Goal: Task Accomplishment & Management: Complete application form

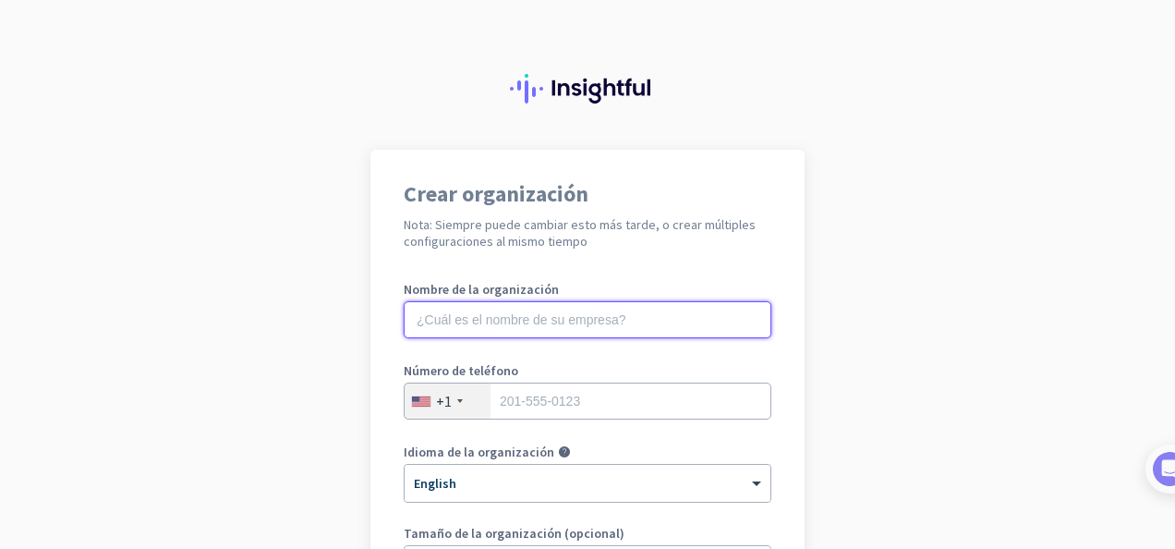
click at [461, 316] on input "text" at bounding box center [588, 319] width 368 height 37
type input "Arrimaq"
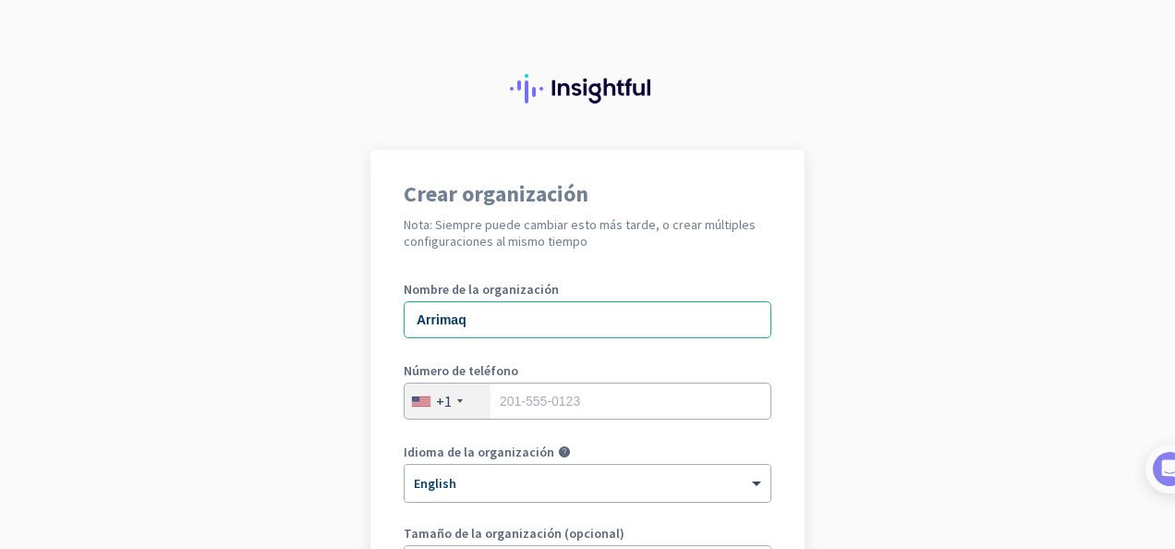
click at [454, 405] on div "+1" at bounding box center [448, 400] width 86 height 35
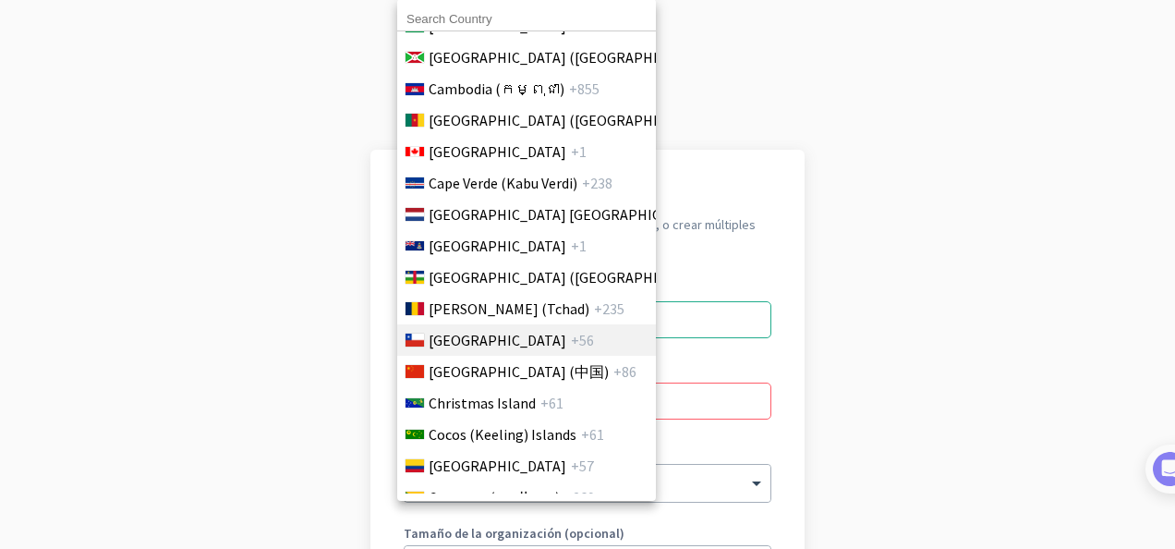
scroll to position [1293, 0]
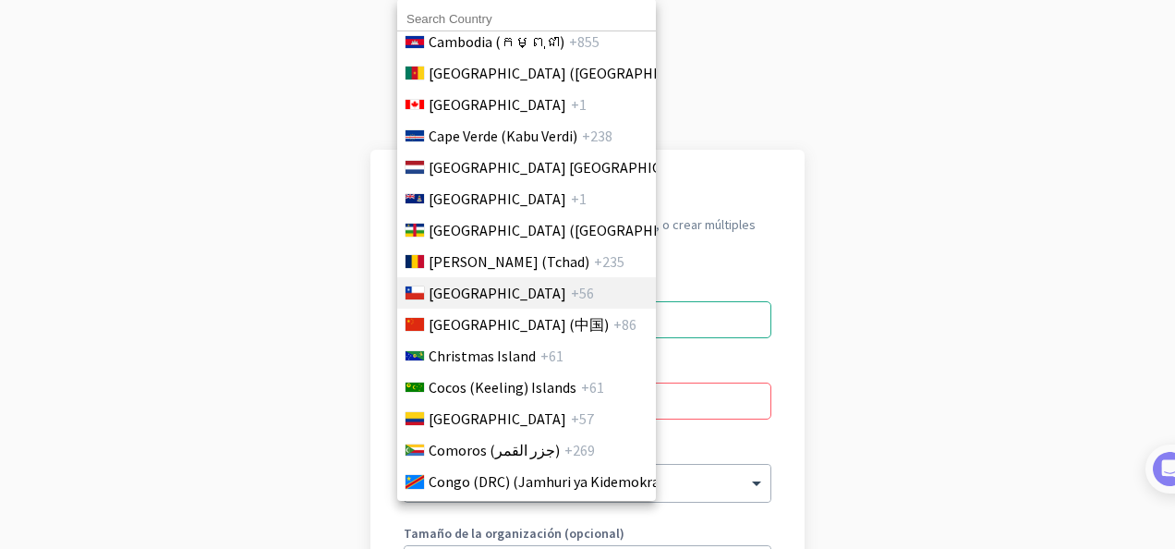
click at [458, 292] on span "Chile" at bounding box center [498, 293] width 138 height 22
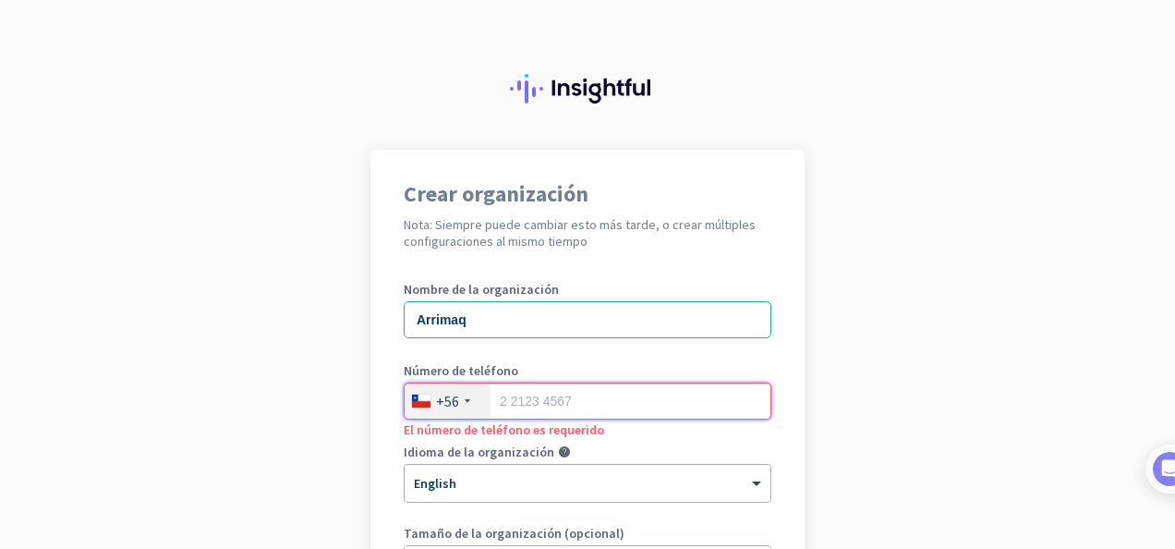
click at [523, 387] on input "tel" at bounding box center [588, 400] width 368 height 37
type input "994699176"
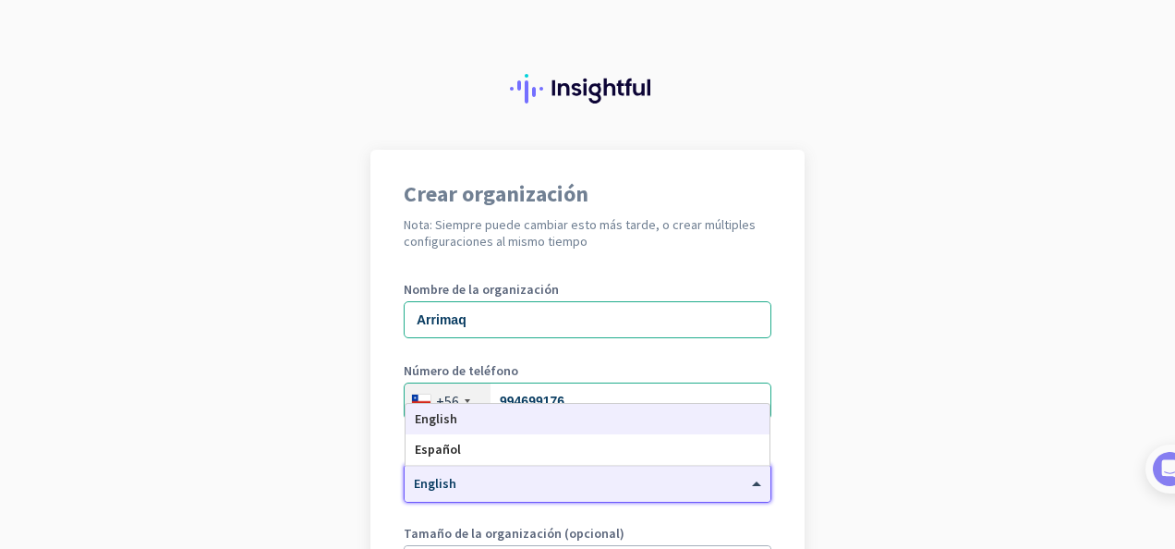
click at [511, 488] on div "× English" at bounding box center [576, 484] width 343 height 16
click at [443, 447] on span "Español" at bounding box center [438, 449] width 46 height 17
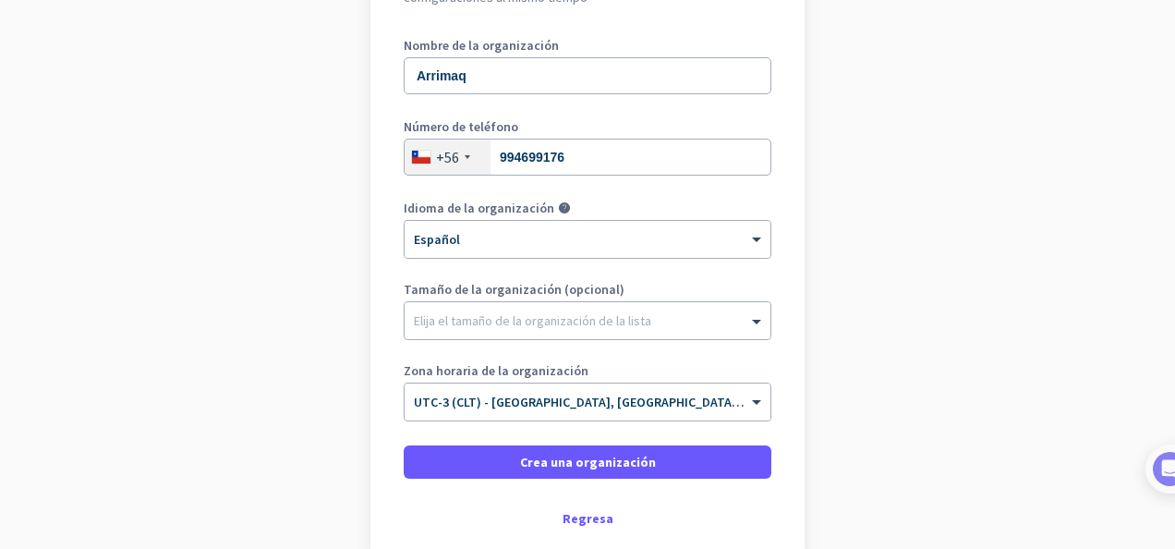
scroll to position [277, 0]
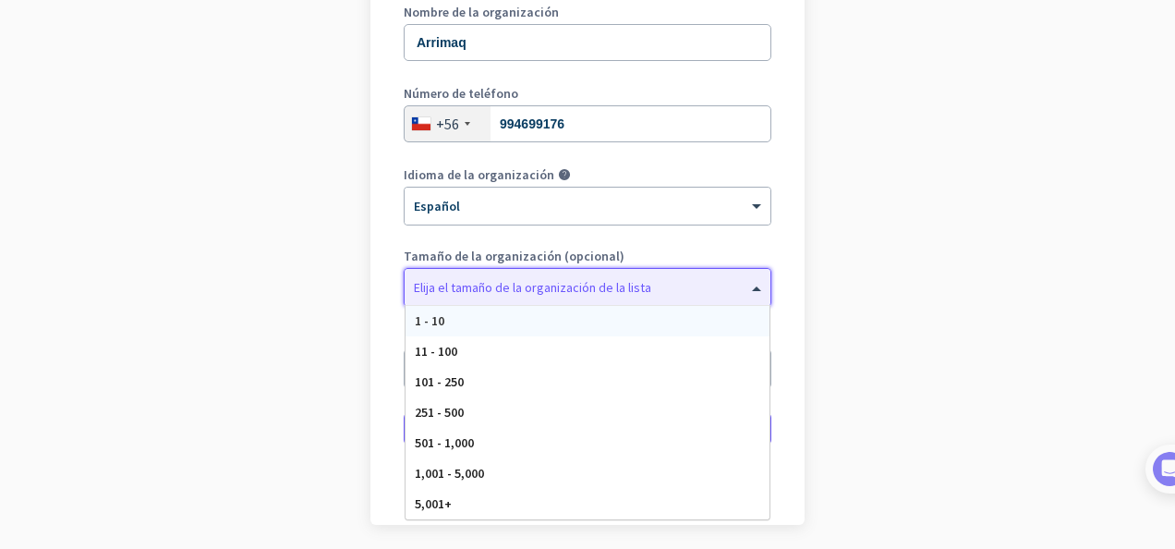
click at [472, 294] on div "Elija el tamaño de la organización de la lista" at bounding box center [532, 287] width 237 height 17
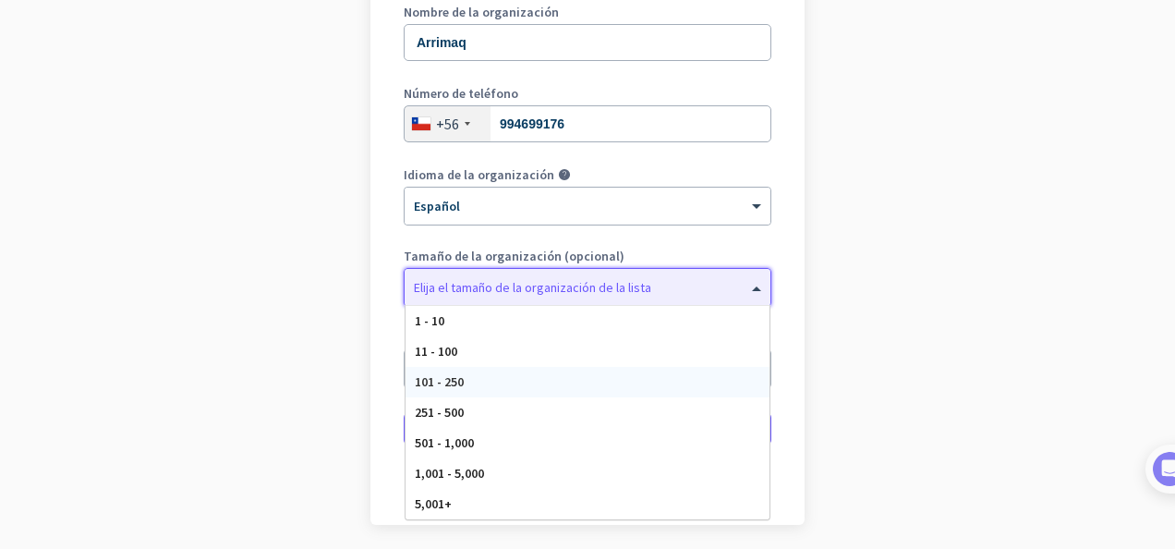
click at [458, 379] on div "101 - 250" at bounding box center [587, 382] width 364 height 30
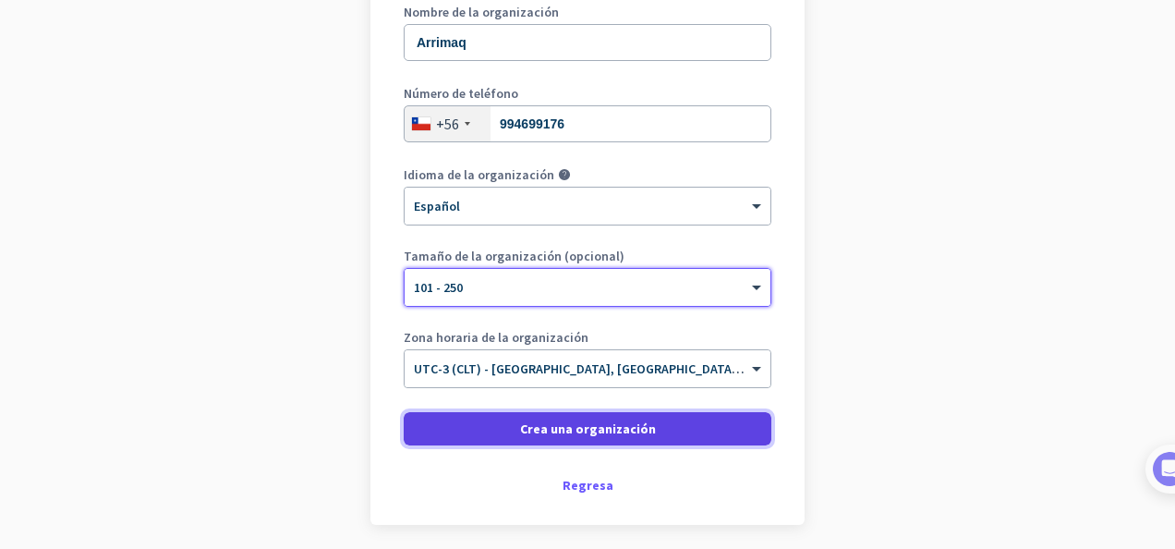
click at [554, 427] on span "Crea una organización" at bounding box center [588, 428] width 136 height 18
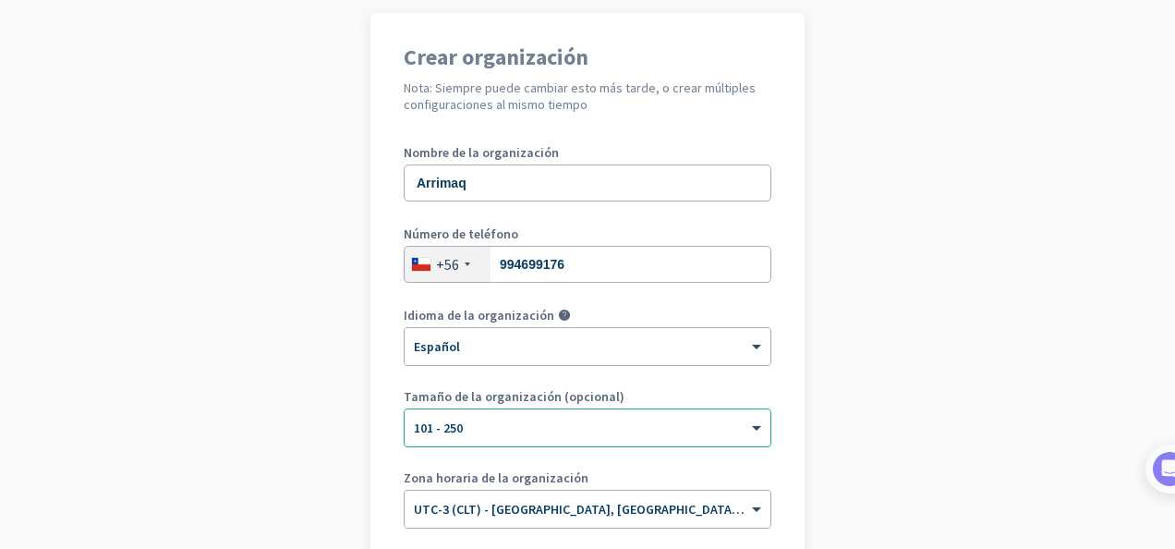
scroll to position [0, 0]
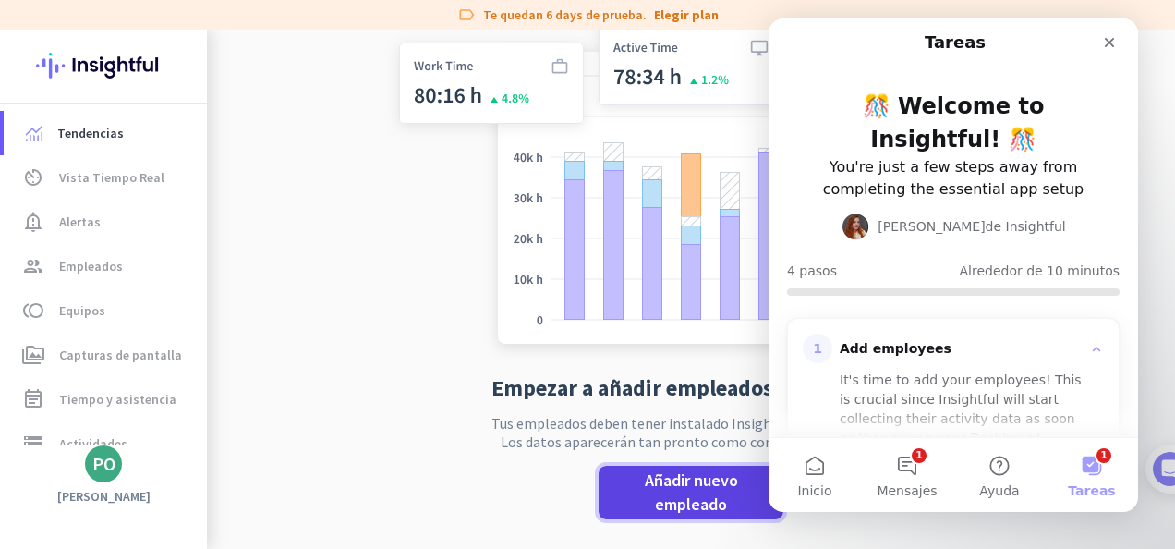
click at [666, 494] on span "Añadir nuevo empleado" at bounding box center [690, 492] width 155 height 48
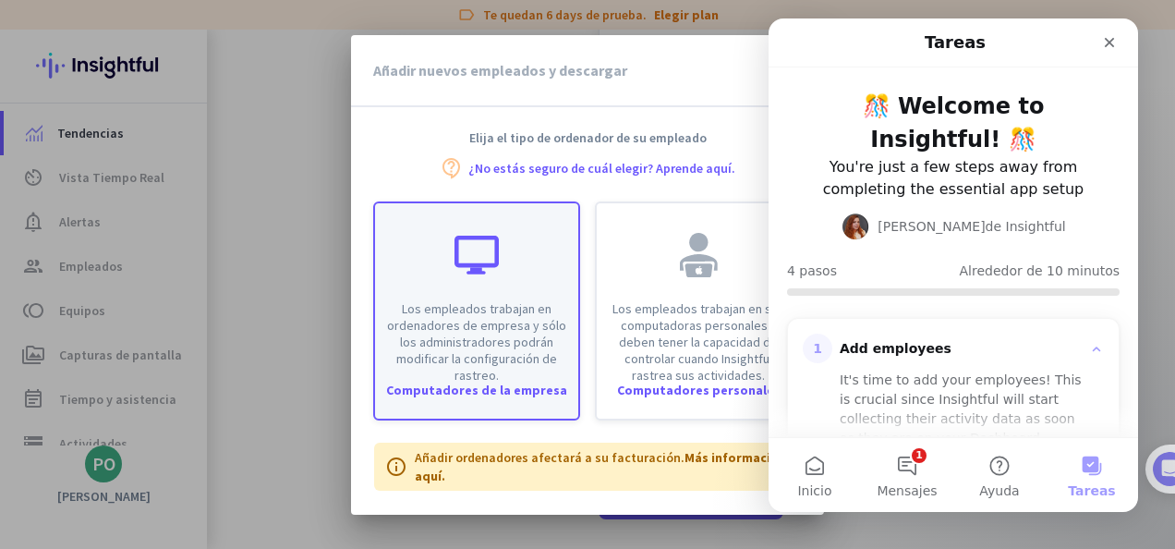
click at [469, 340] on p "Los empleados trabajan en ordenadores de empresa y sólo los administradores pod…" at bounding box center [476, 341] width 181 height 83
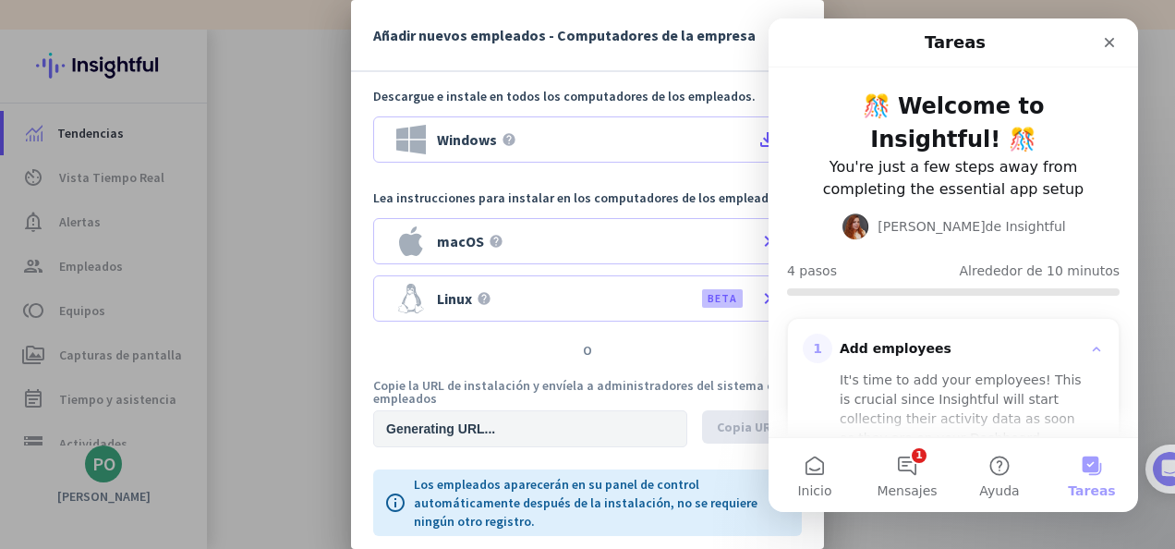
type input "[URL][DOMAIN_NAME]"
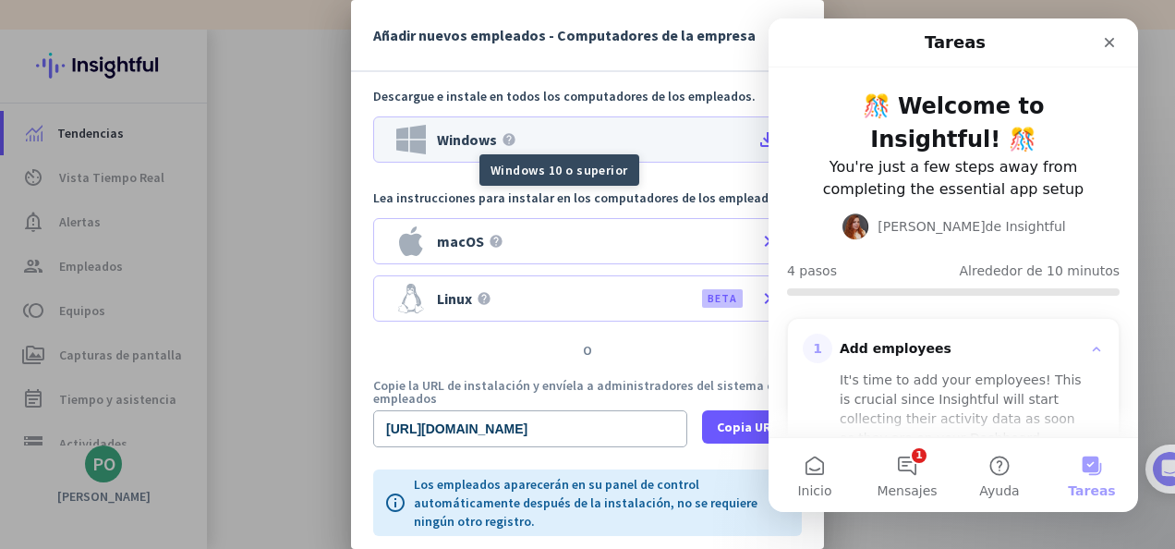
click at [502, 140] on icon "help" at bounding box center [509, 139] width 15 height 15
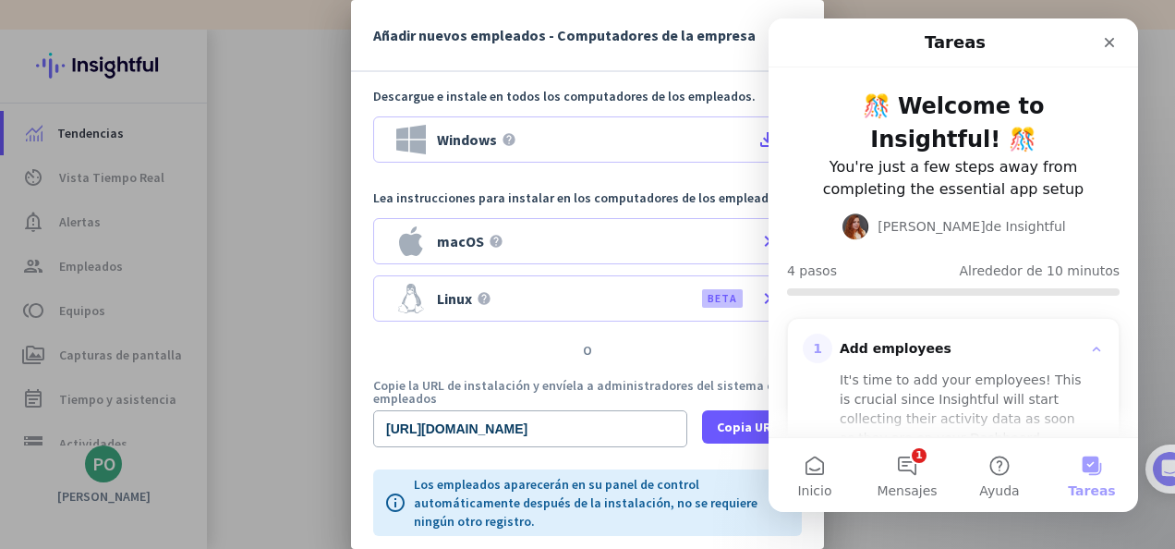
click at [317, 78] on div at bounding box center [587, 274] width 1175 height 549
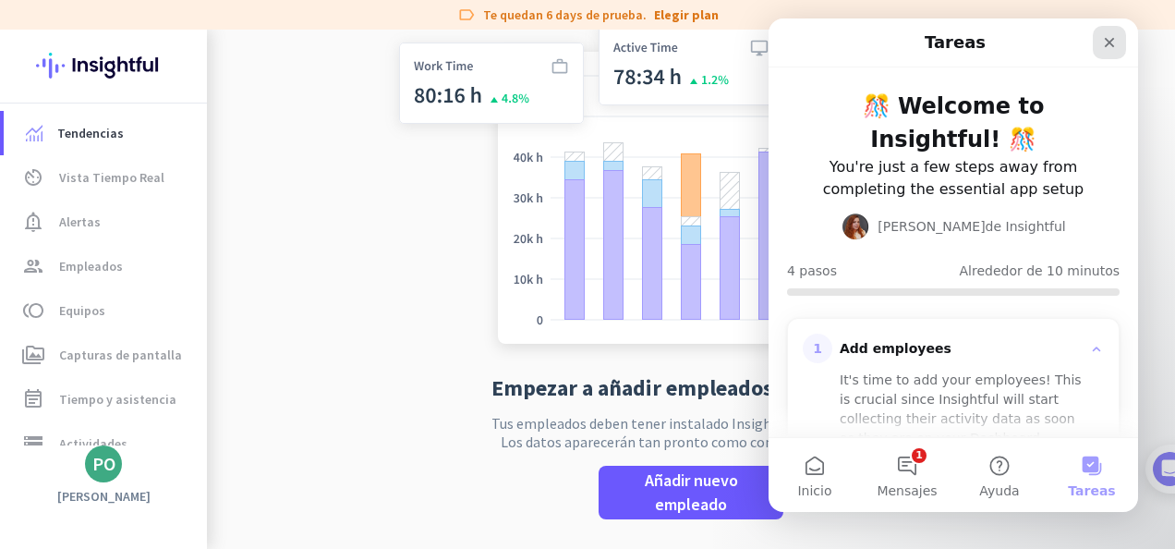
click at [1113, 41] on icon "Cerrar" at bounding box center [1109, 42] width 15 height 15
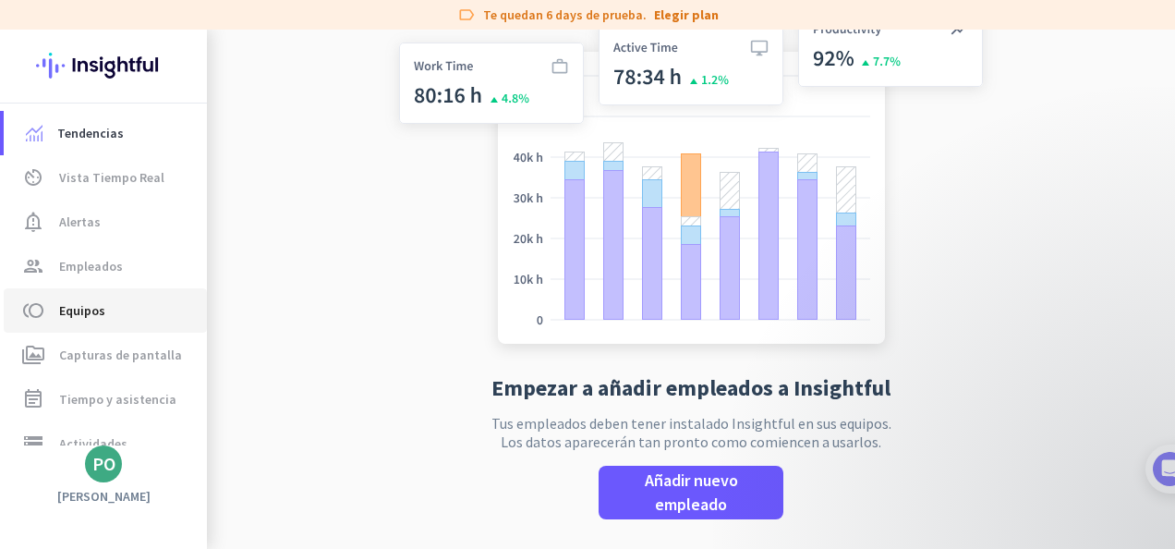
click at [88, 320] on span "Equipos" at bounding box center [82, 310] width 46 height 22
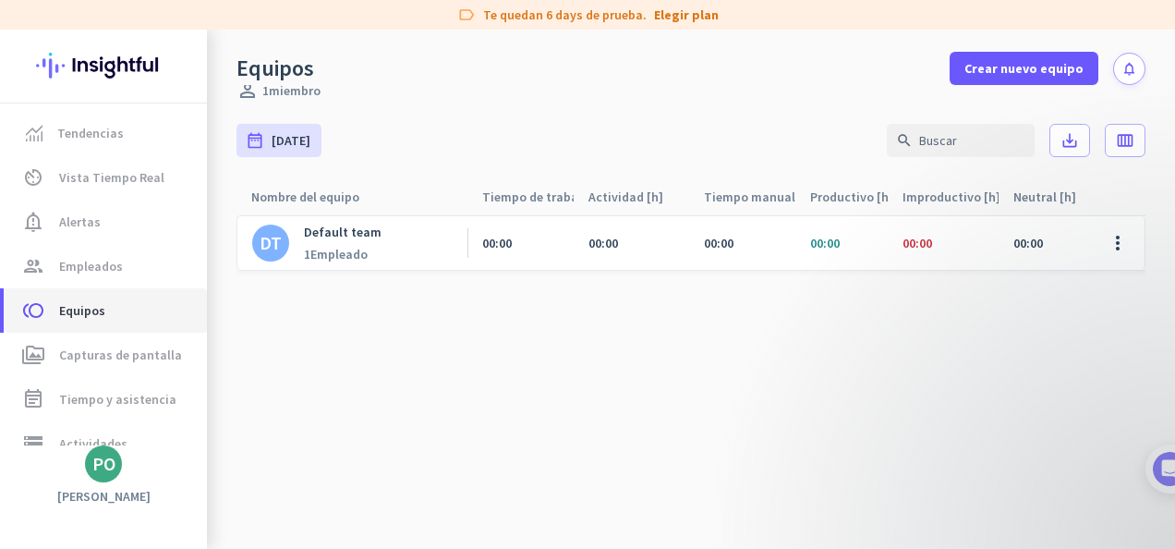
scroll to position [6, 0]
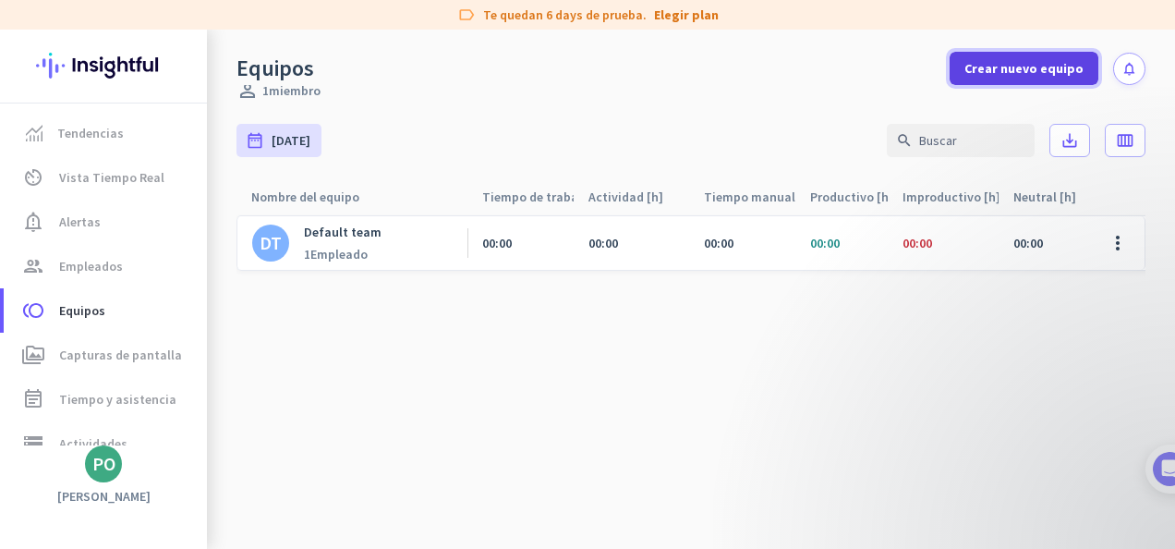
click at [999, 68] on span "Crear nuevo equipo" at bounding box center [1023, 68] width 119 height 18
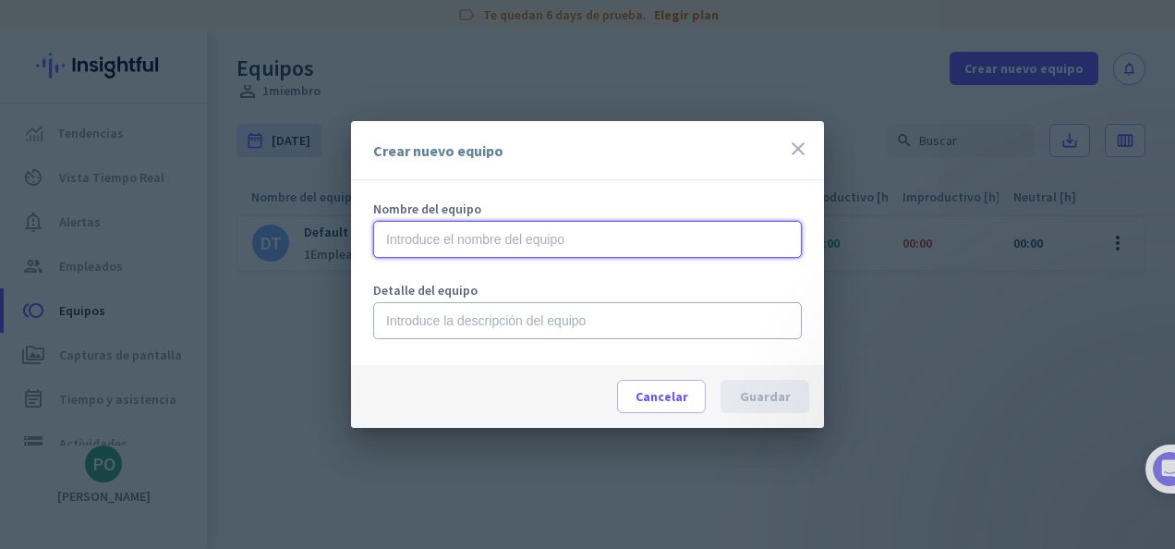
click at [489, 249] on input "text" at bounding box center [587, 239] width 429 height 37
type input "a"
type input "N"
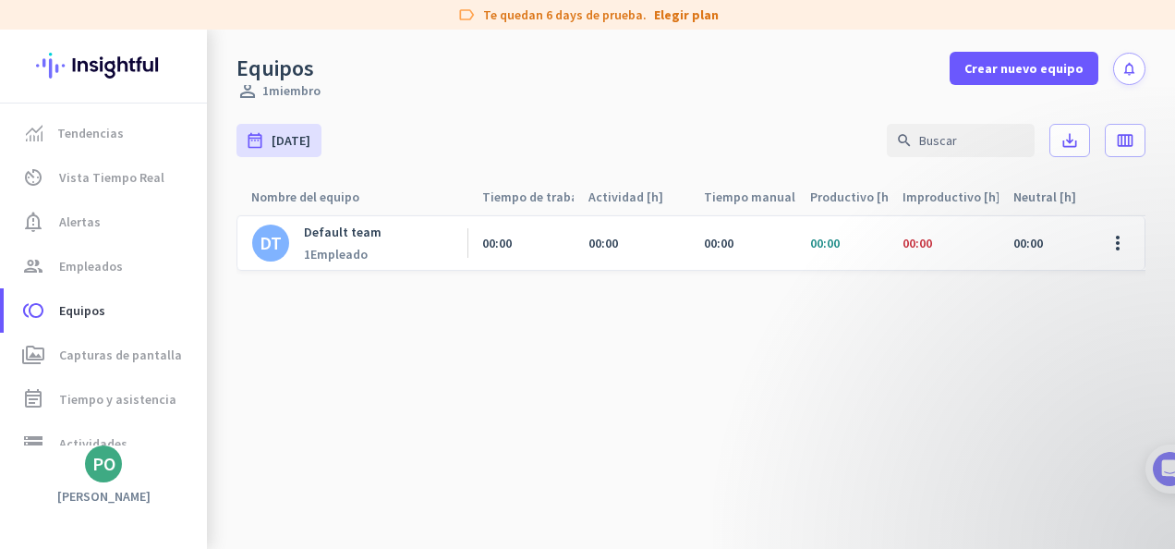
click at [345, 224] on p "Default team" at bounding box center [343, 232] width 78 height 17
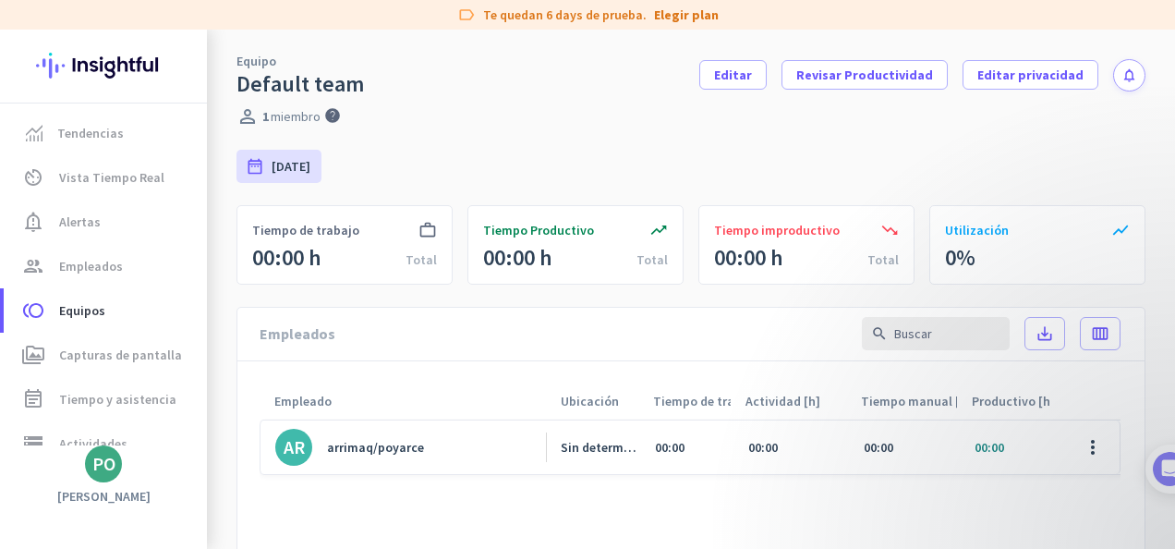
click at [641, 126] on div "perm_identity 1 miembro help" at bounding box center [691, 113] width 968 height 30
click at [684, 15] on link "Elegir plan" at bounding box center [686, 15] width 65 height 18
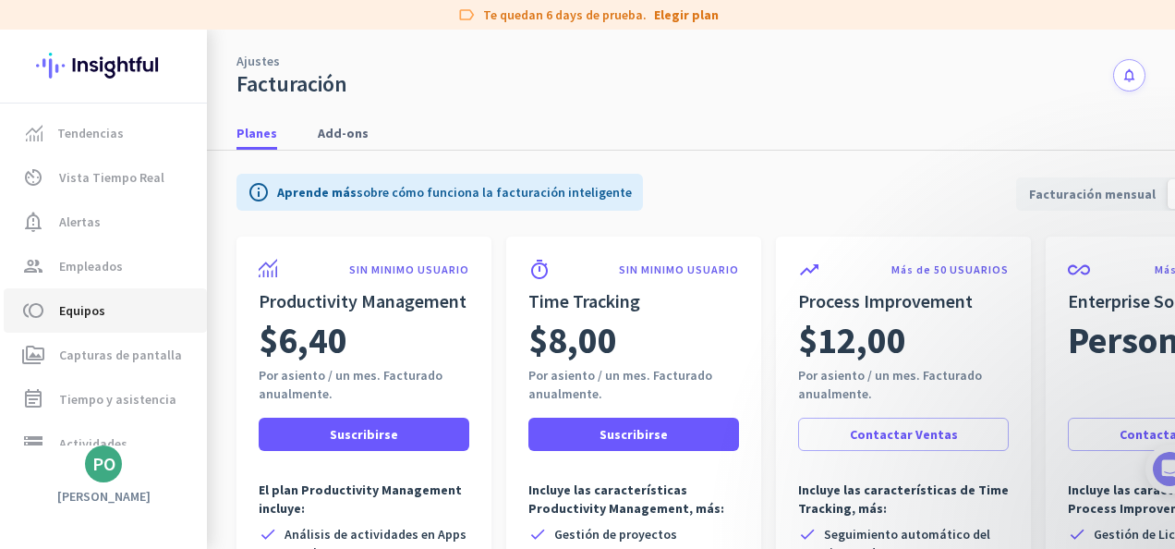
click at [91, 312] on span "Equipos" at bounding box center [82, 310] width 46 height 22
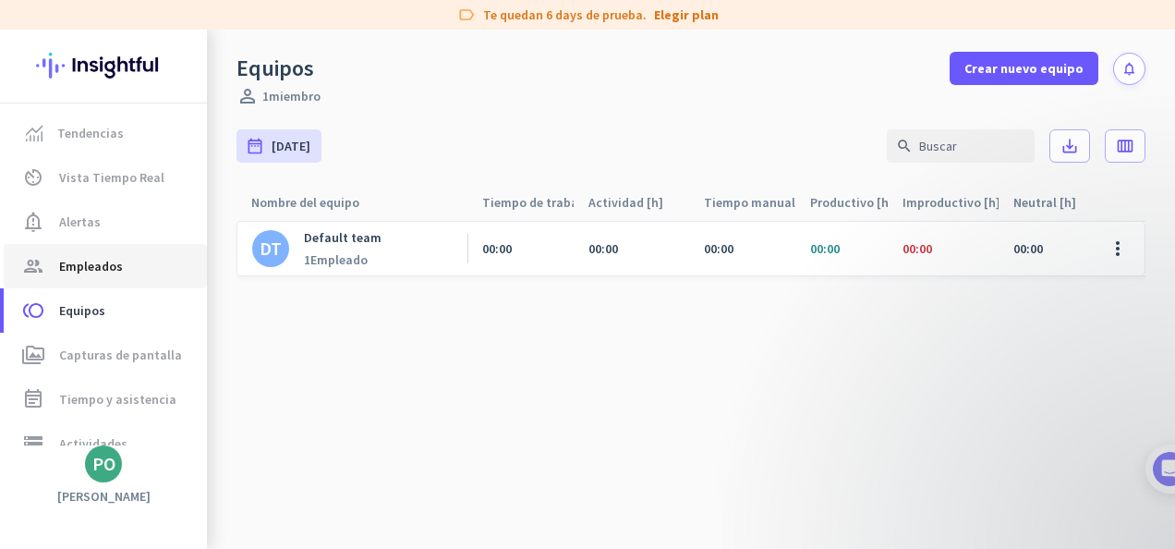
click at [92, 256] on span "Empleados" at bounding box center [91, 266] width 64 height 22
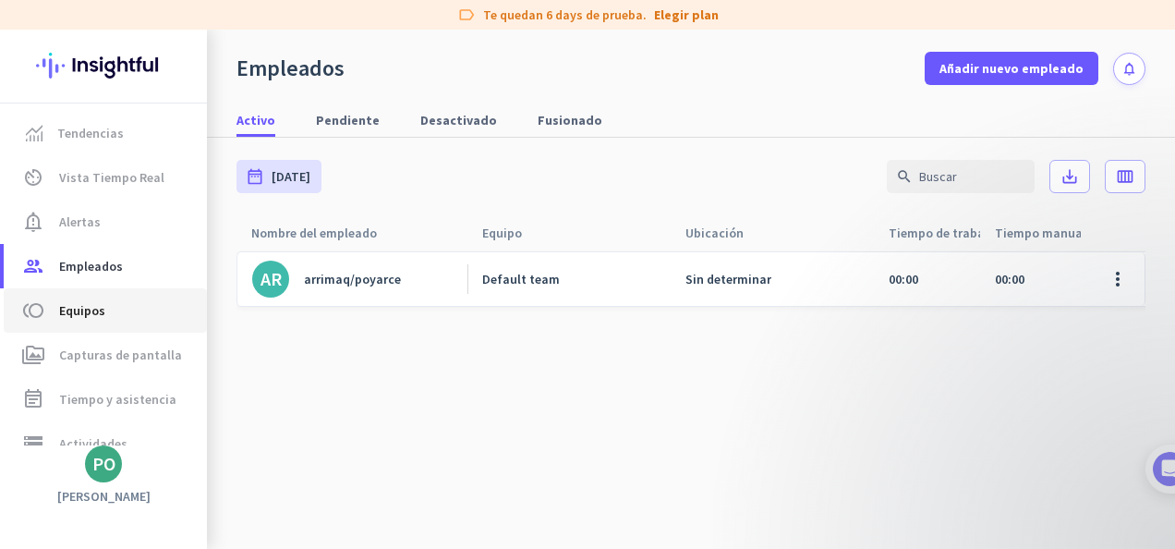
click at [85, 320] on span "Equipos" at bounding box center [82, 310] width 46 height 22
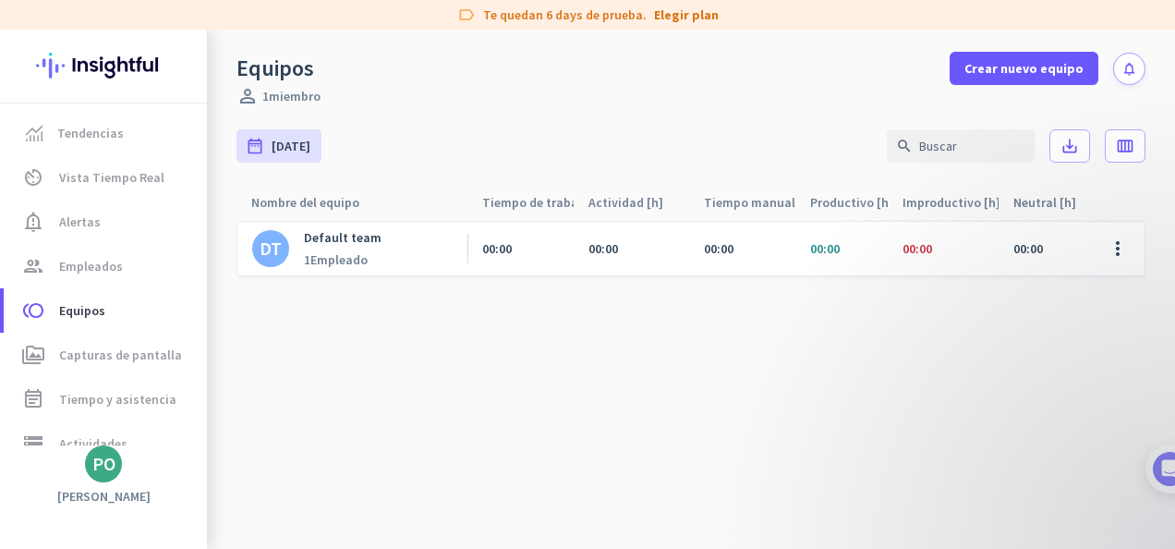
click at [345, 258] on div "1 Empleado" at bounding box center [343, 259] width 78 height 17
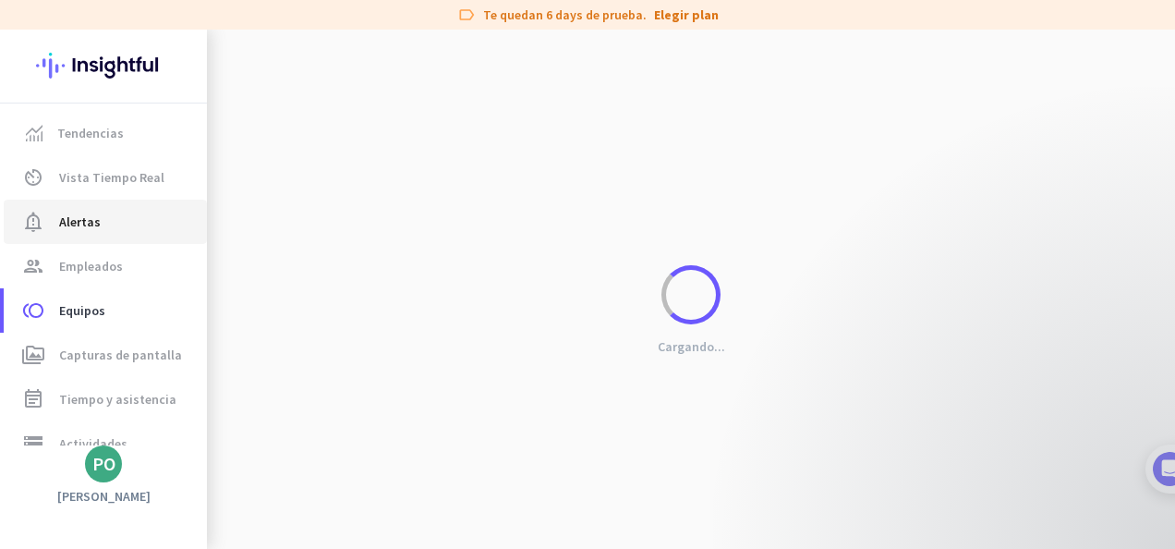
click at [83, 226] on span "Alertas" at bounding box center [80, 222] width 42 height 22
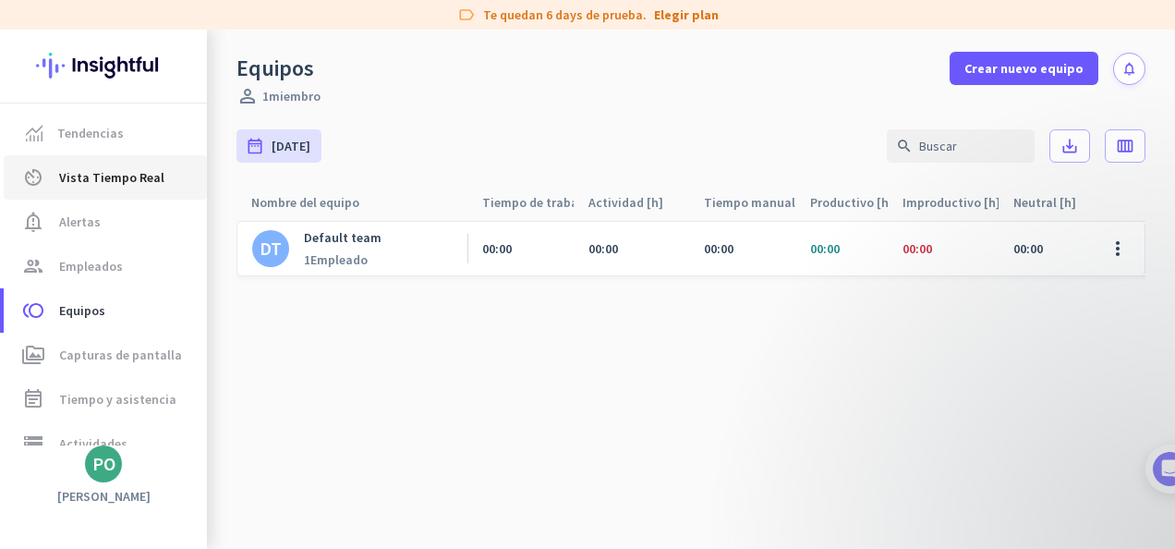
click at [103, 177] on span "Vista Tiempo Real" at bounding box center [111, 177] width 105 height 22
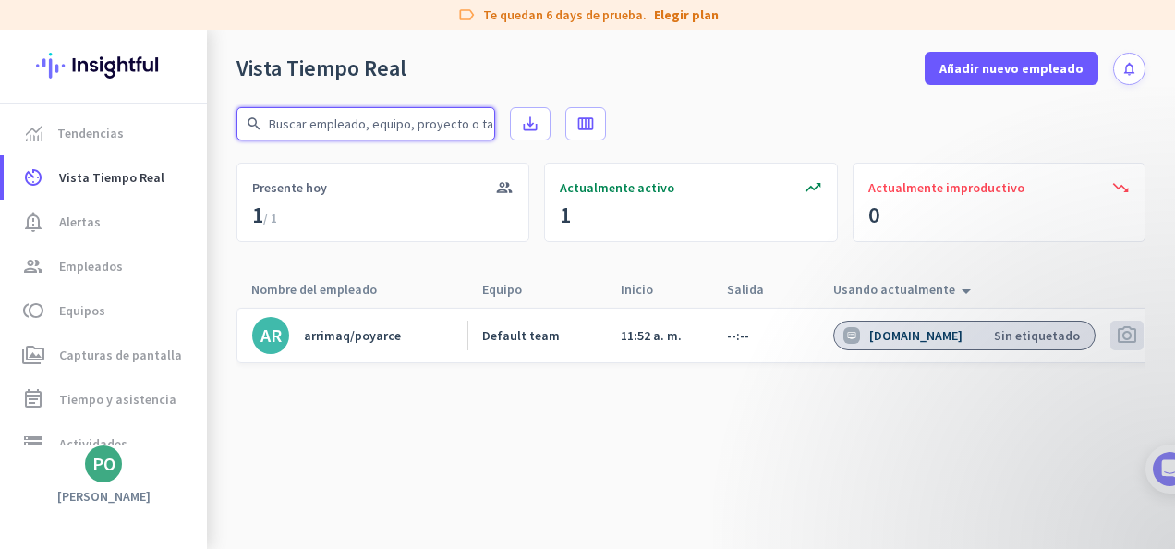
click at [372, 127] on input "text" at bounding box center [365, 123] width 259 height 33
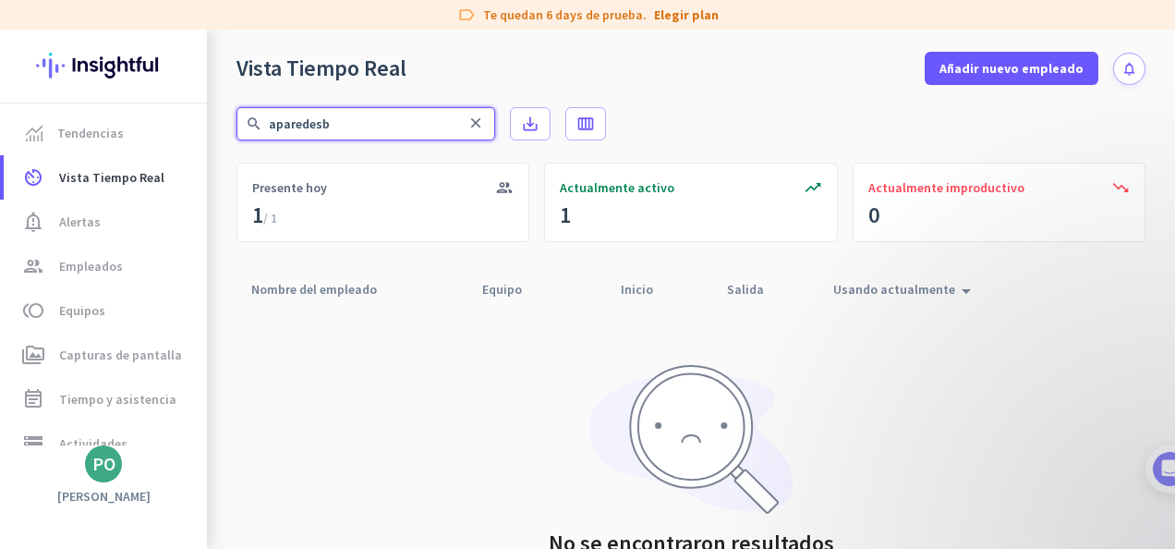
type input "aparedesb"
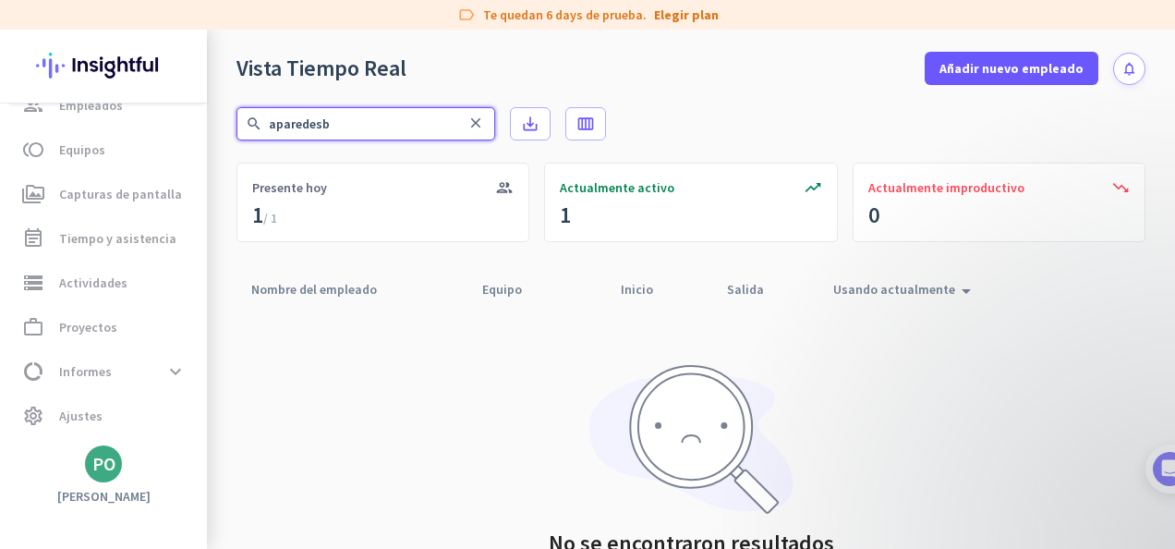
scroll to position [92, 0]
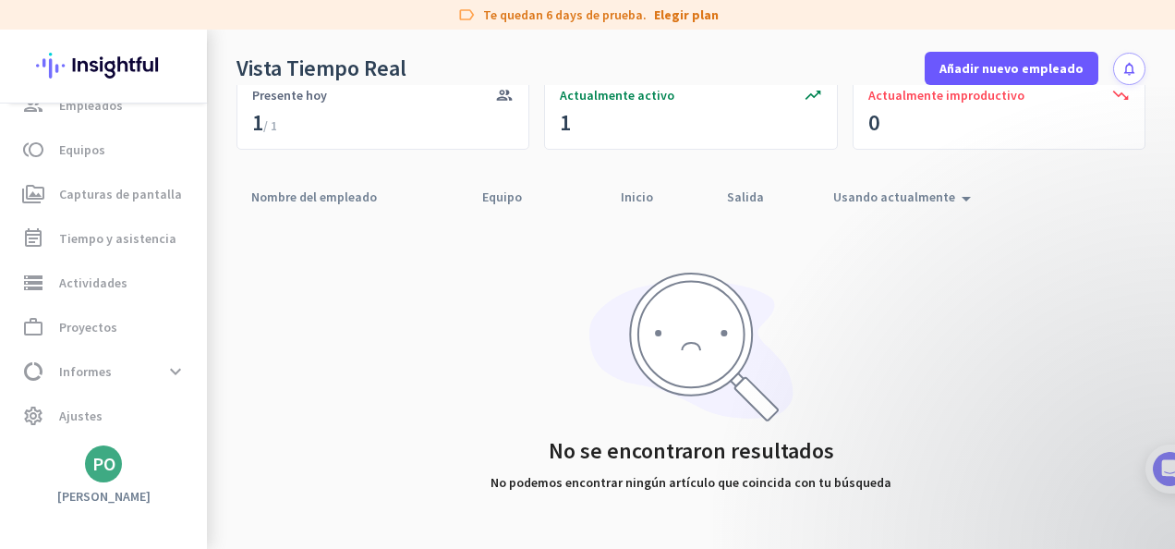
click at [1092, 334] on div "Nombre del empleado arrow_drop_up Equipo arrow_drop_up Inicio arrow_drop_up Sal…" at bounding box center [690, 363] width 909 height 369
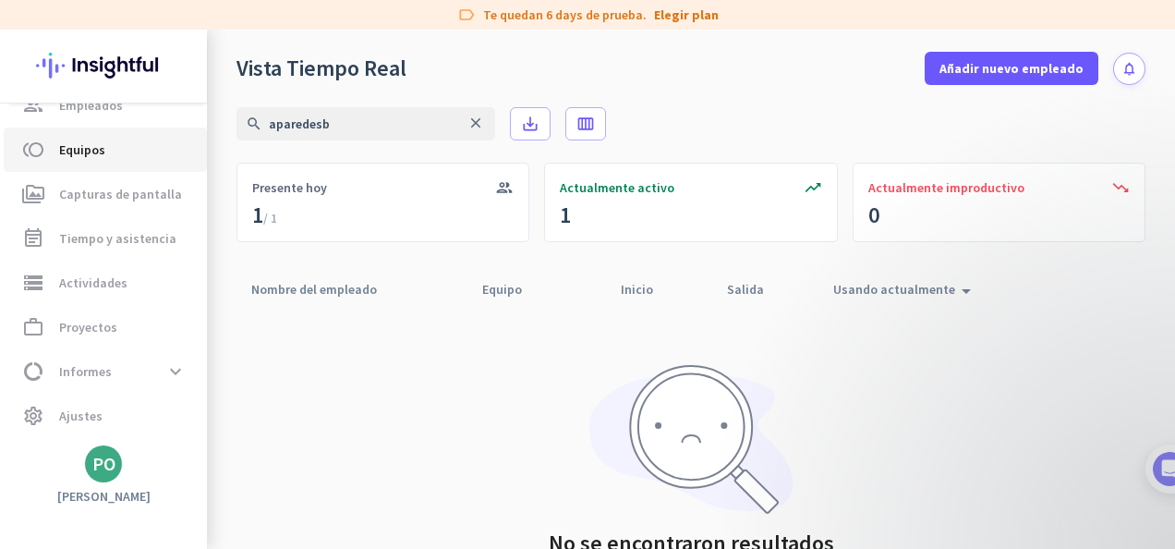
scroll to position [0, 0]
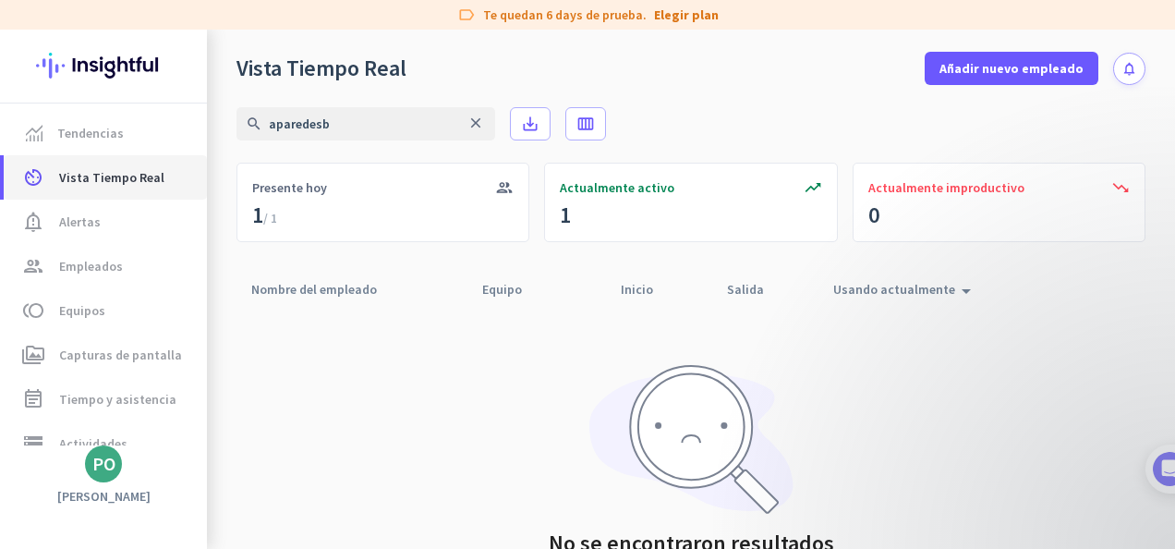
click at [84, 174] on span "Vista Tiempo Real" at bounding box center [111, 177] width 105 height 22
click at [1121, 70] on icon "notifications" at bounding box center [1129, 69] width 16 height 16
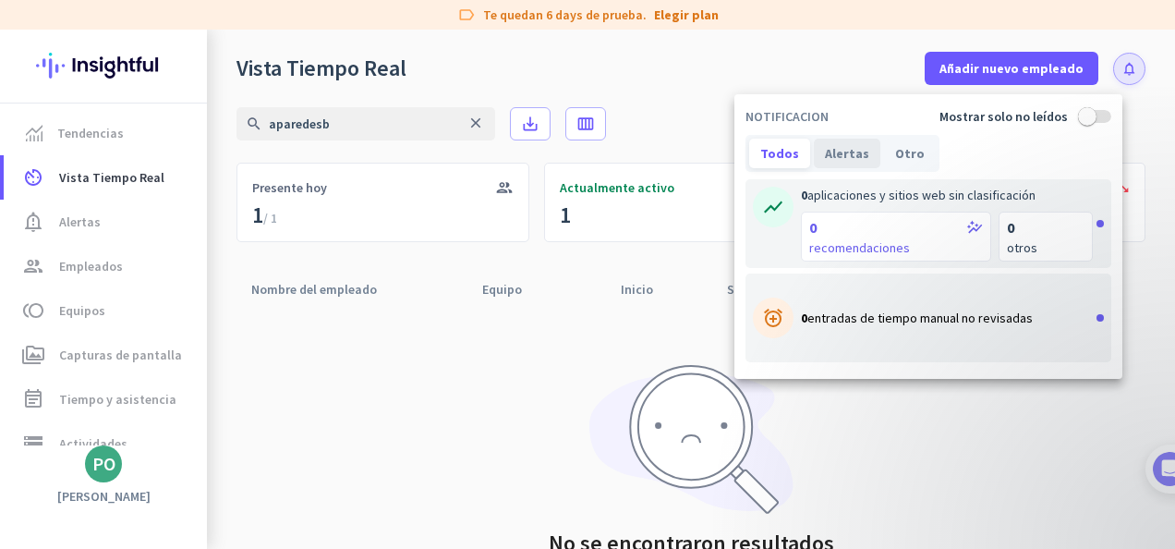
click at [843, 152] on div "Alertas" at bounding box center [847, 154] width 67 height 30
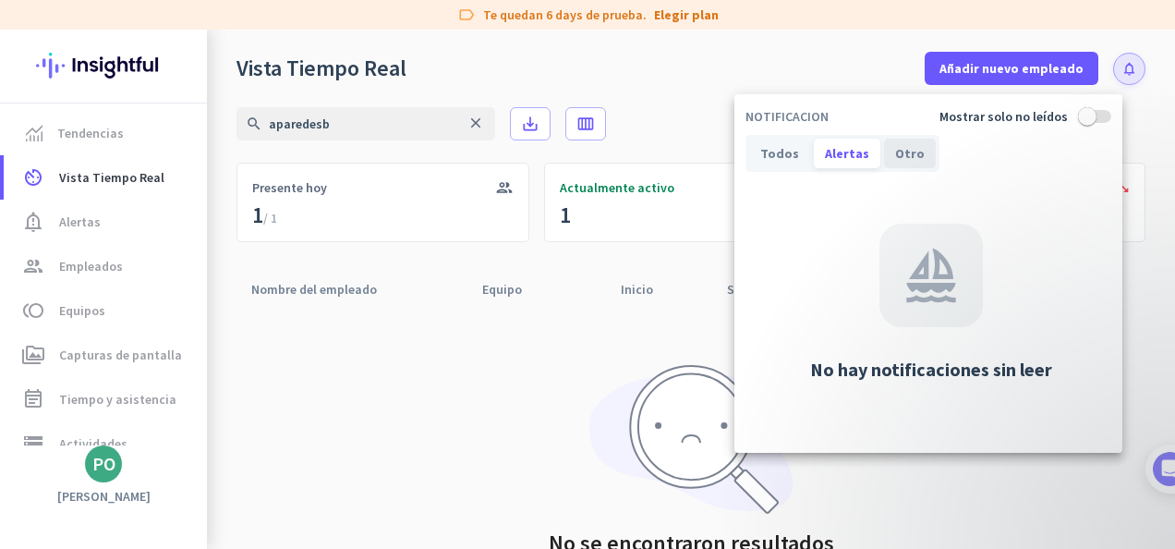
click at [894, 151] on div "Otro" at bounding box center [910, 154] width 52 height 30
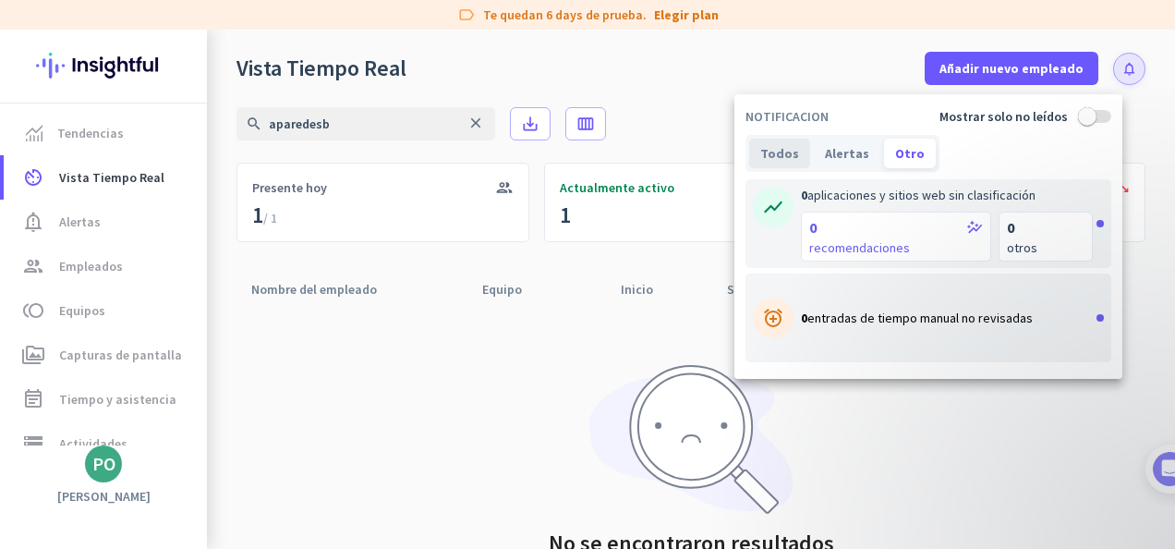
click at [785, 150] on div "Todos" at bounding box center [779, 154] width 61 height 30
click at [374, 403] on div at bounding box center [587, 274] width 1175 height 549
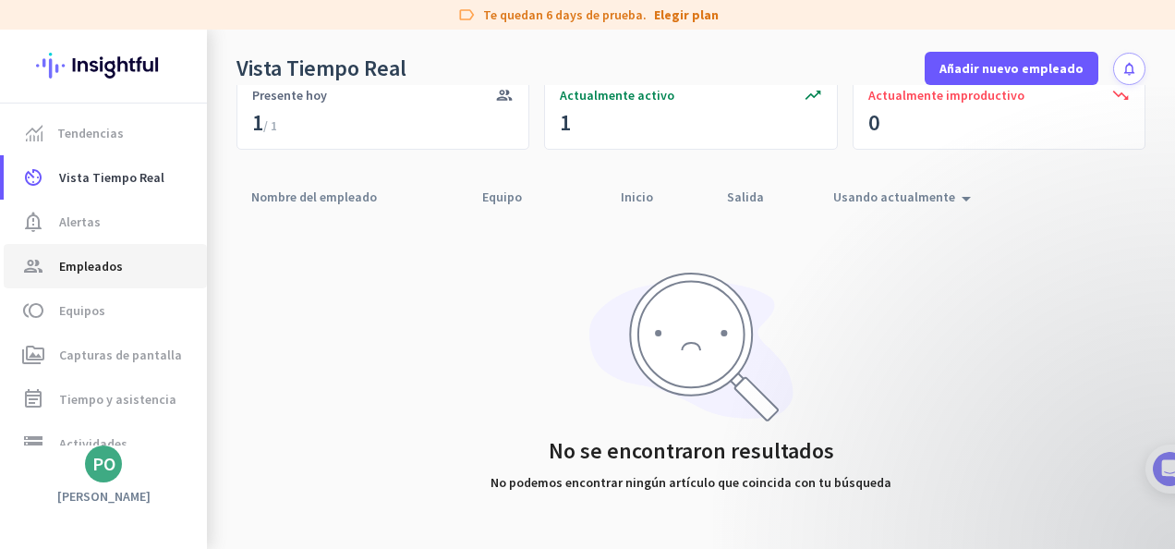
click at [83, 272] on span "Empleados" at bounding box center [91, 266] width 64 height 22
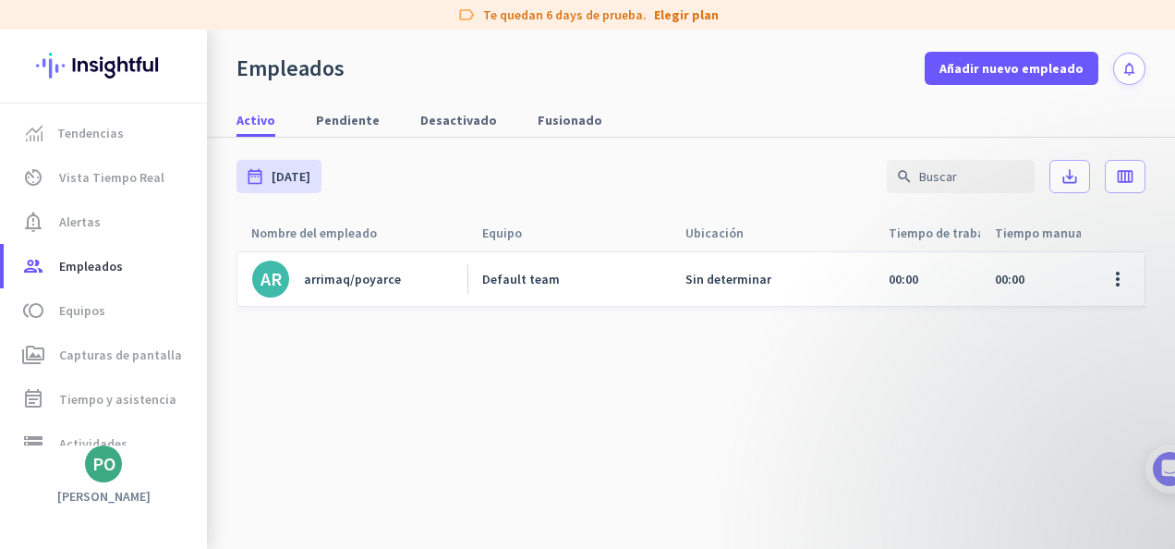
click at [369, 377] on cdk-virtual-scroll-viewport "AR arrimaq/poyarce Default team Sin determinar 00:00 00:00 00:00 00:00 00:00 00…" at bounding box center [690, 417] width 909 height 334
click at [1014, 65] on span "Añadir nuevo empleado" at bounding box center [1011, 68] width 144 height 18
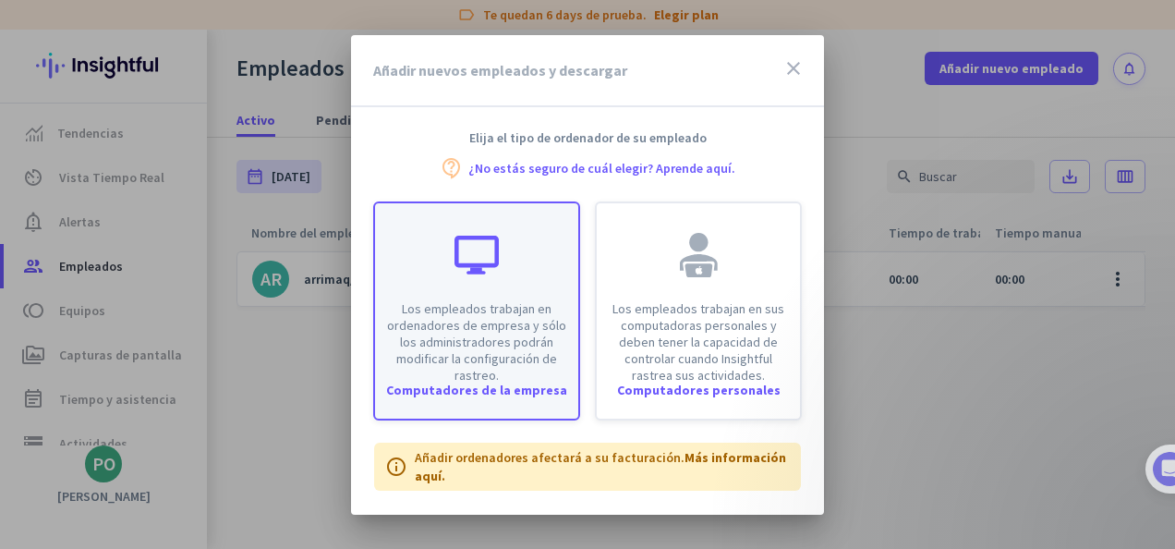
click at [493, 338] on p "Los empleados trabajan en ordenadores de empresa y sólo los administradores pod…" at bounding box center [476, 341] width 181 height 83
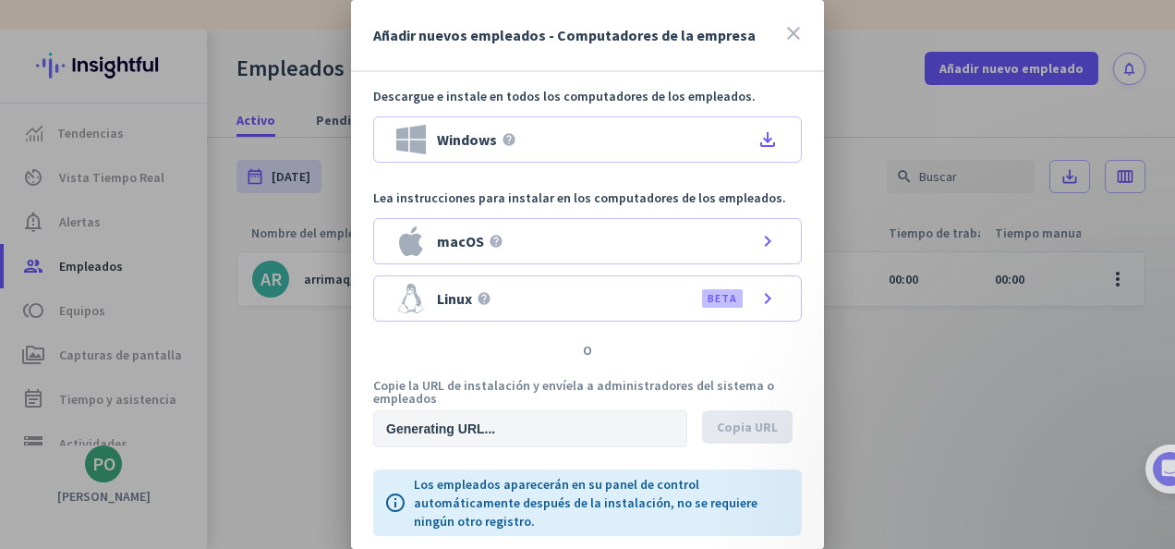
type input "[URL][DOMAIN_NAME]"
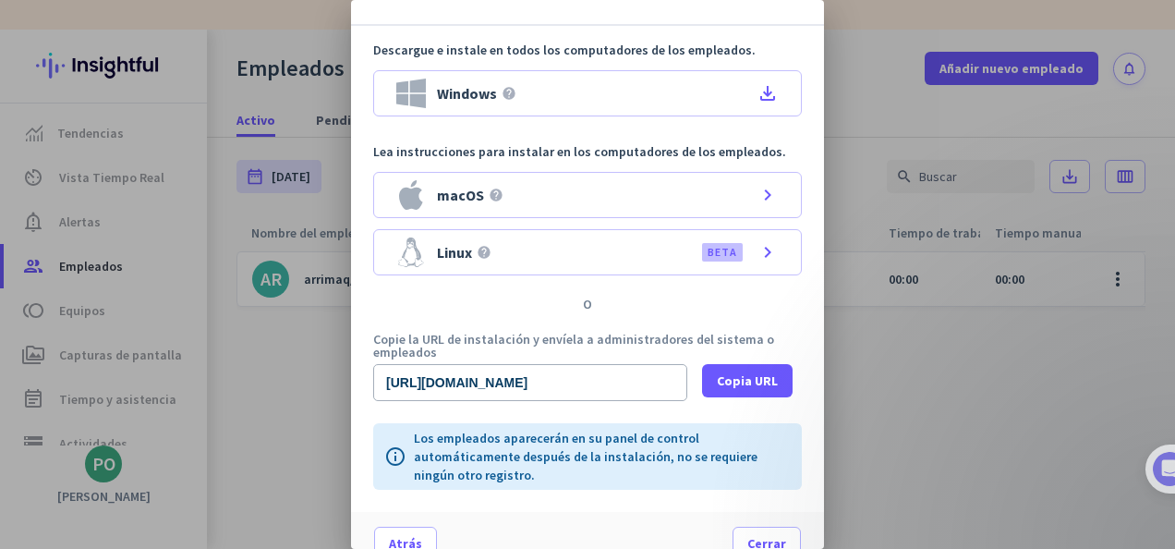
scroll to position [70, 0]
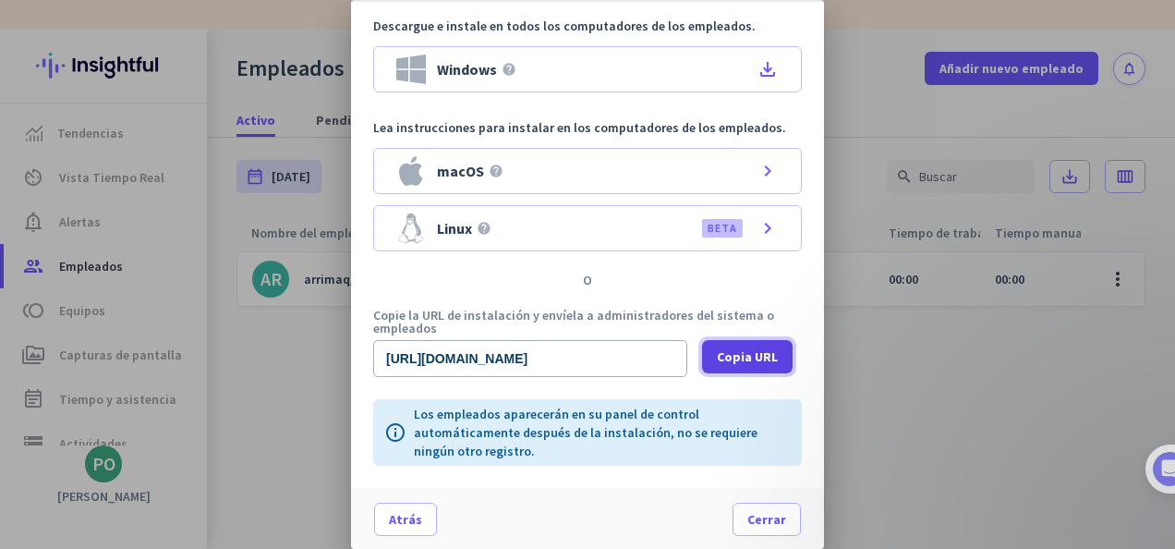
click at [740, 357] on span "Copia URL" at bounding box center [747, 356] width 61 height 18
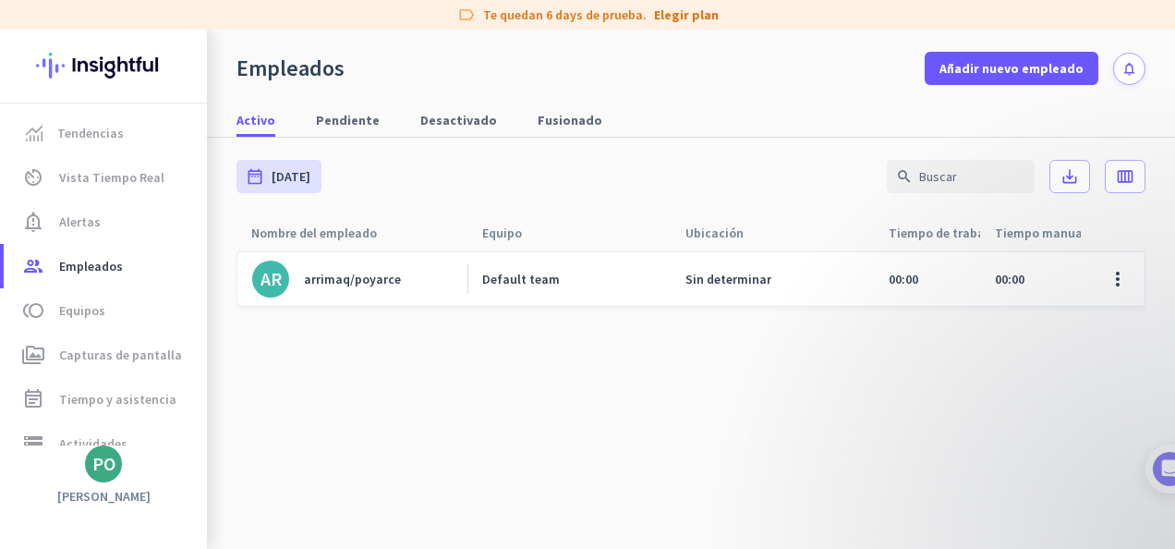
click at [425, 430] on cdk-virtual-scroll-viewport "AR arrimaq/poyarce Default team Sin determinar 00:00 00:00 00:00 00:00 00:00 00…" at bounding box center [690, 417] width 909 height 334
click at [1022, 61] on span "Añadir nuevo empleado" at bounding box center [1011, 68] width 144 height 18
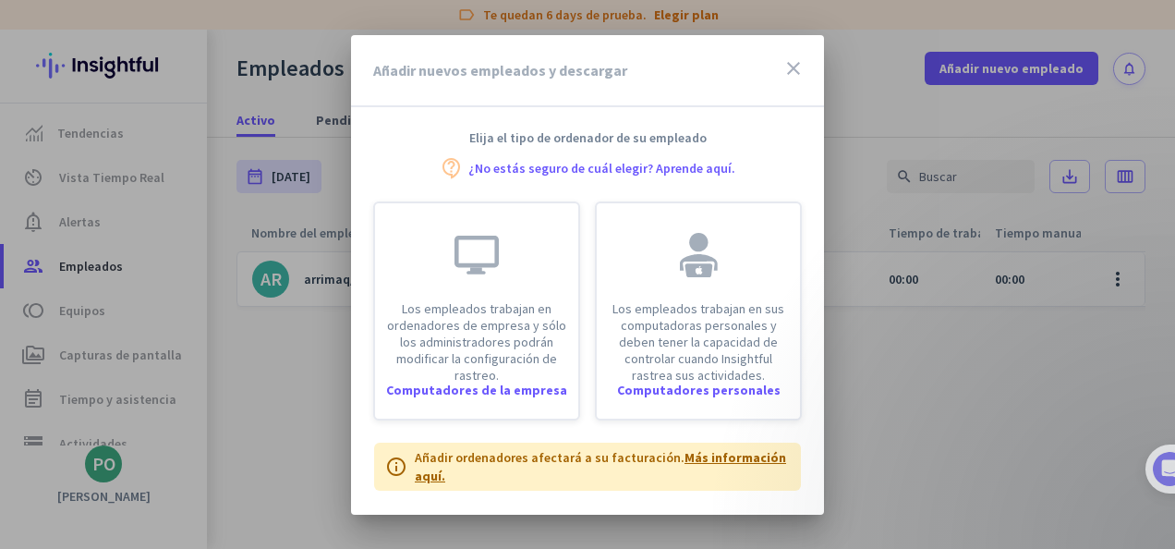
click at [692, 460] on link "Más información aquí." at bounding box center [600, 466] width 371 height 35
